Goal: Book appointment/travel/reservation

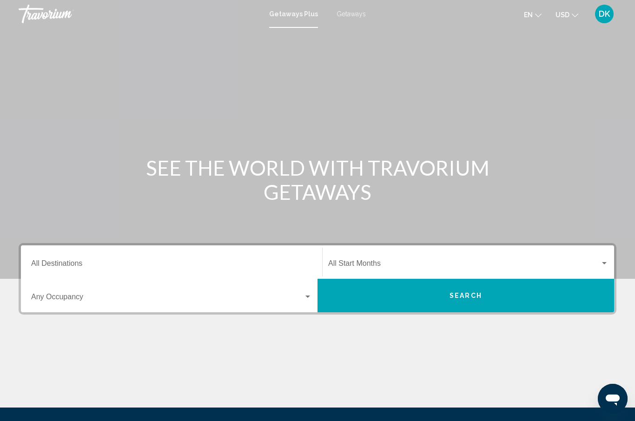
click at [354, 14] on span "Getaways" at bounding box center [350, 13] width 29 height 7
click at [41, 263] on input "Destination All Destinations" at bounding box center [171, 265] width 281 height 8
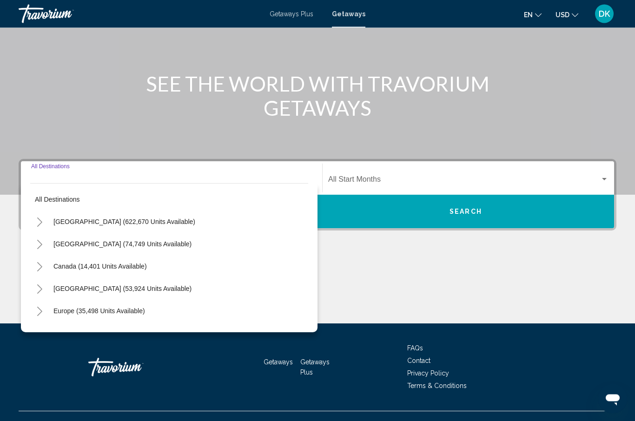
scroll to position [100, 0]
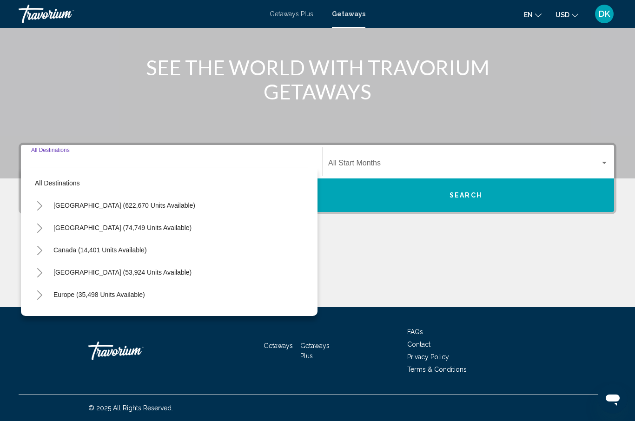
click at [43, 206] on icon "Toggle United States (622,670 units available)" at bounding box center [39, 205] width 7 height 9
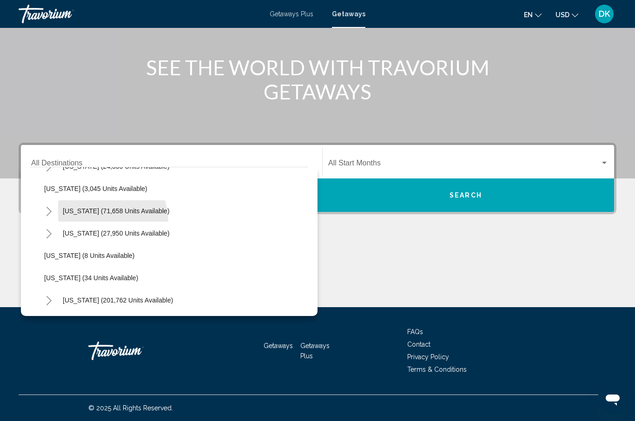
scroll to position [62, 0]
click at [50, 295] on button "Toggle Florida (201,762 units available)" at bounding box center [48, 299] width 19 height 19
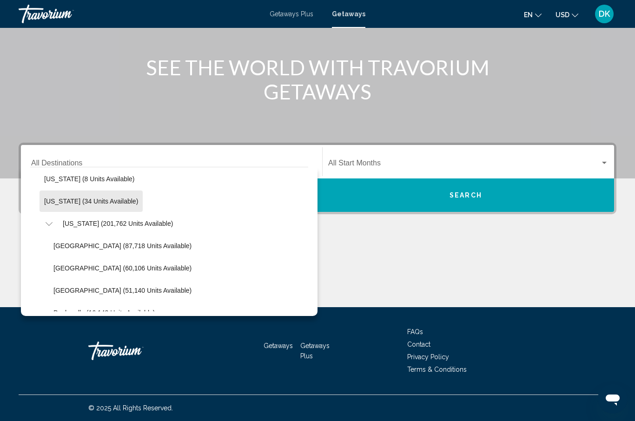
scroll to position [138, 0]
click at [55, 265] on span "[GEOGRAPHIC_DATA] (60,106 units available)" at bounding box center [122, 267] width 138 height 7
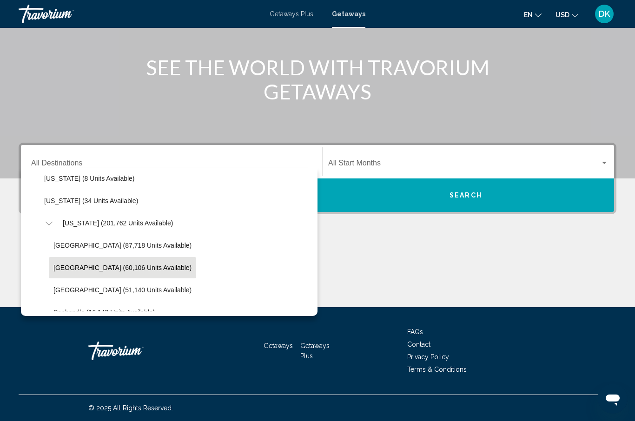
type input "**********"
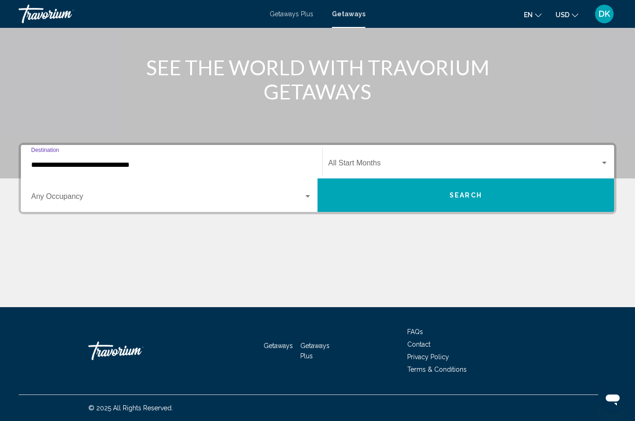
click at [443, 161] on span "Search widget" at bounding box center [464, 165] width 272 height 8
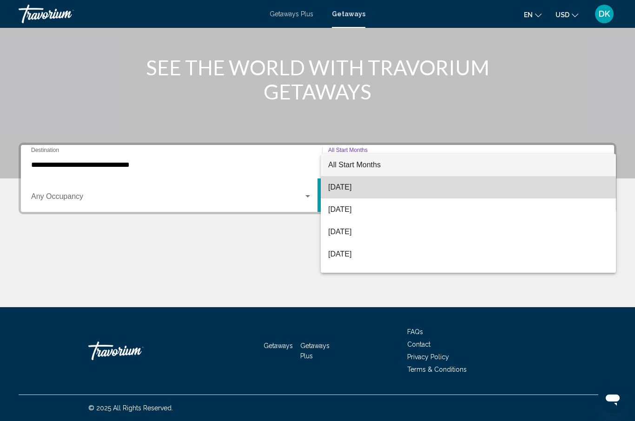
click at [355, 183] on span "[DATE]" at bounding box center [468, 187] width 280 height 22
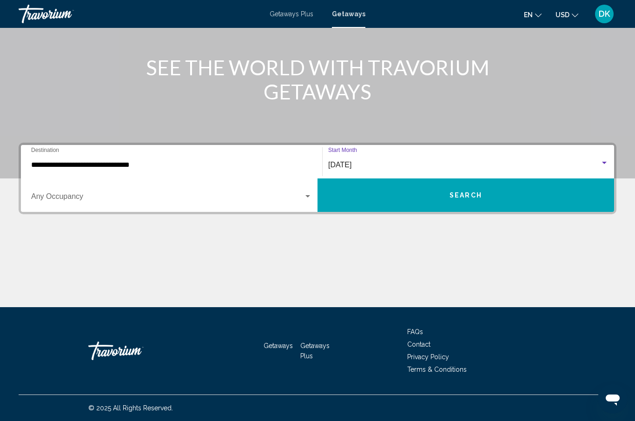
click at [502, 202] on button "Search" at bounding box center [465, 194] width 296 height 33
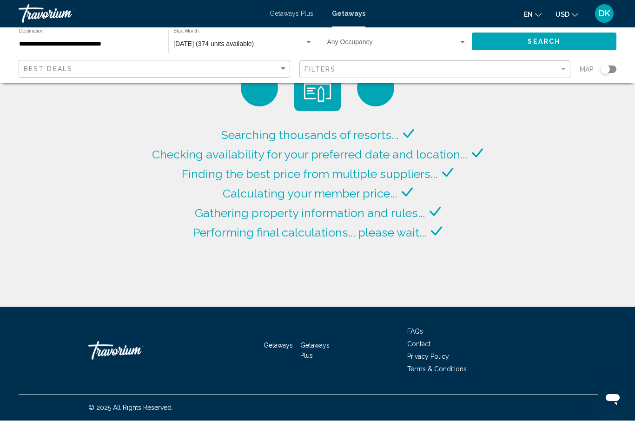
scroll to position [33, 0]
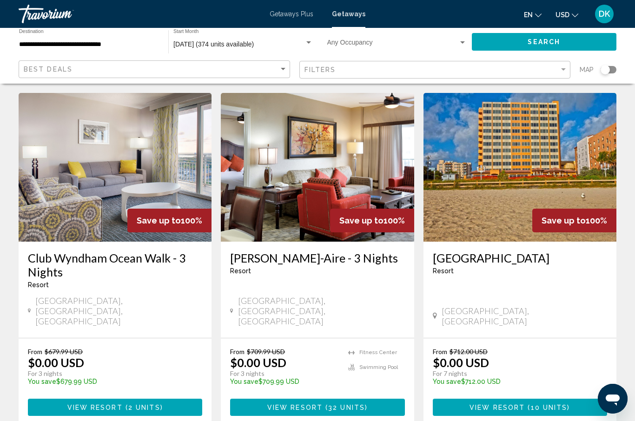
click at [137, 154] on img "Main content" at bounding box center [115, 167] width 193 height 149
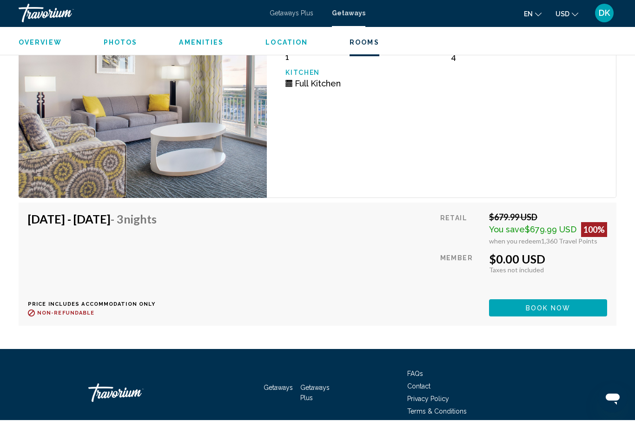
scroll to position [1705, 0]
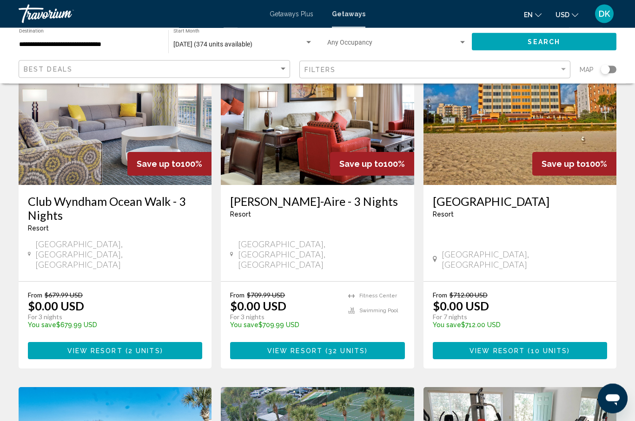
scroll to position [91, 0]
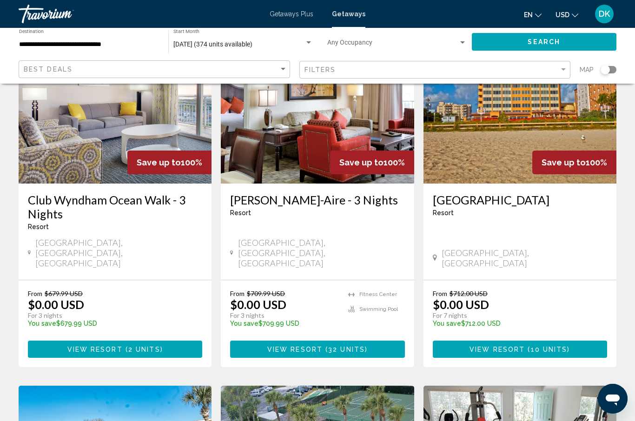
click at [380, 341] on button "View Resort ( 32 units )" at bounding box center [317, 349] width 174 height 17
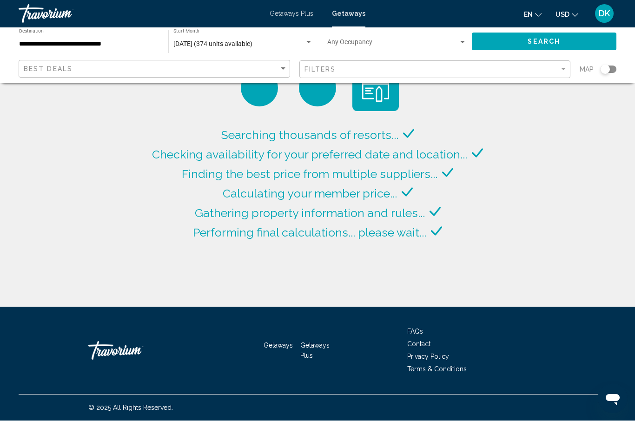
scroll to position [33, 0]
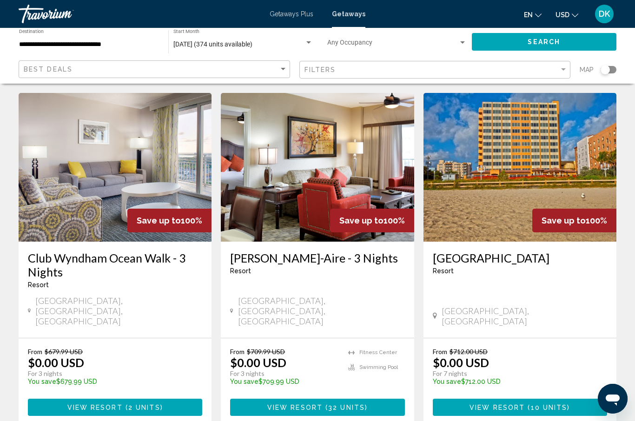
click at [526, 141] on img "Main content" at bounding box center [519, 167] width 193 height 149
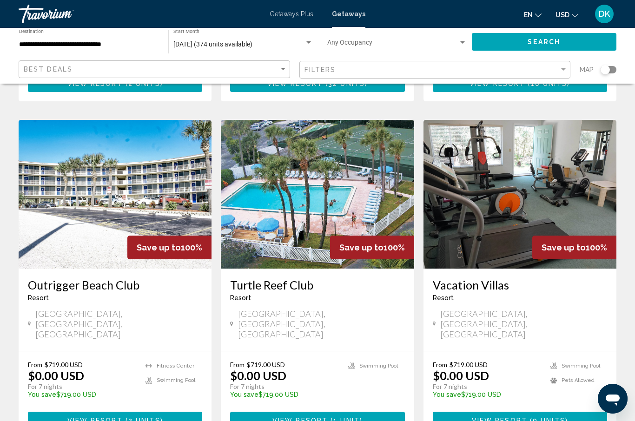
scroll to position [356, 0]
click at [132, 177] on img "Main content" at bounding box center [115, 194] width 193 height 149
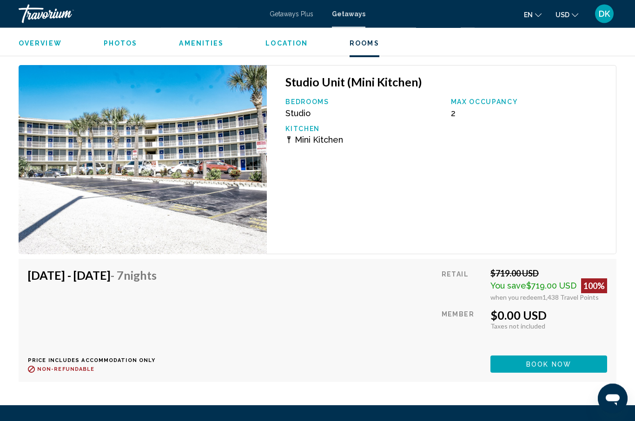
scroll to position [1707, 0]
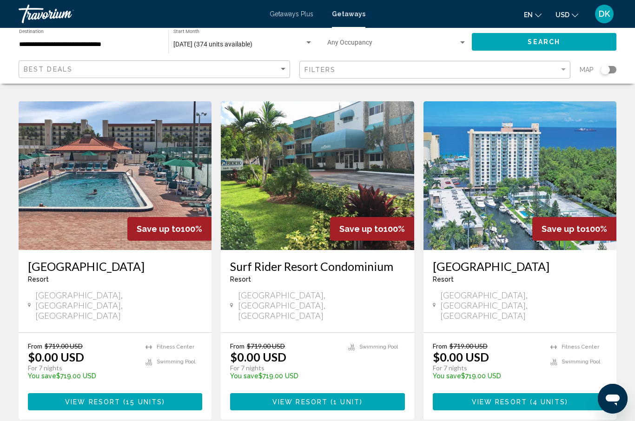
scroll to position [1049, 0]
